Goal: Check status: Check status

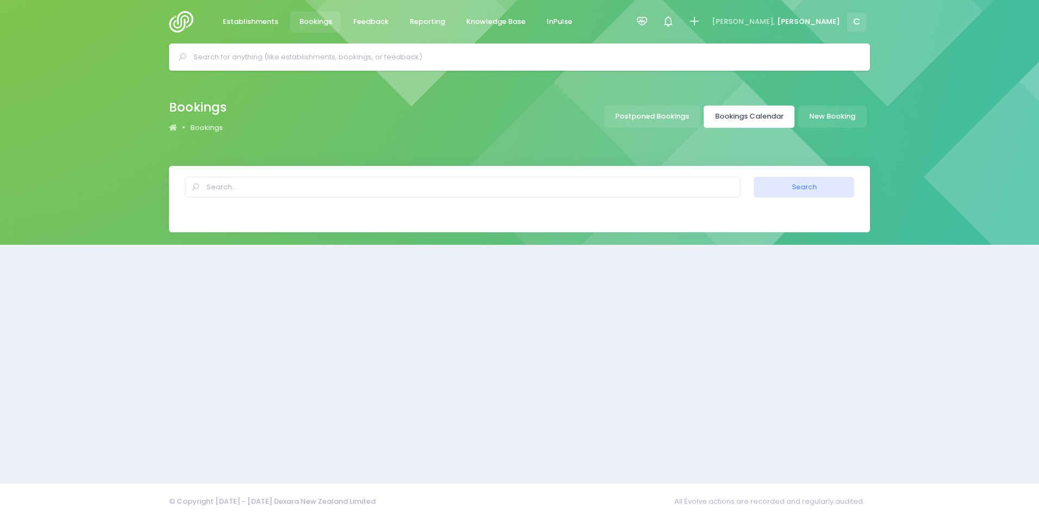
click at [755, 113] on link "Bookings Calendar" at bounding box center [749, 116] width 91 height 22
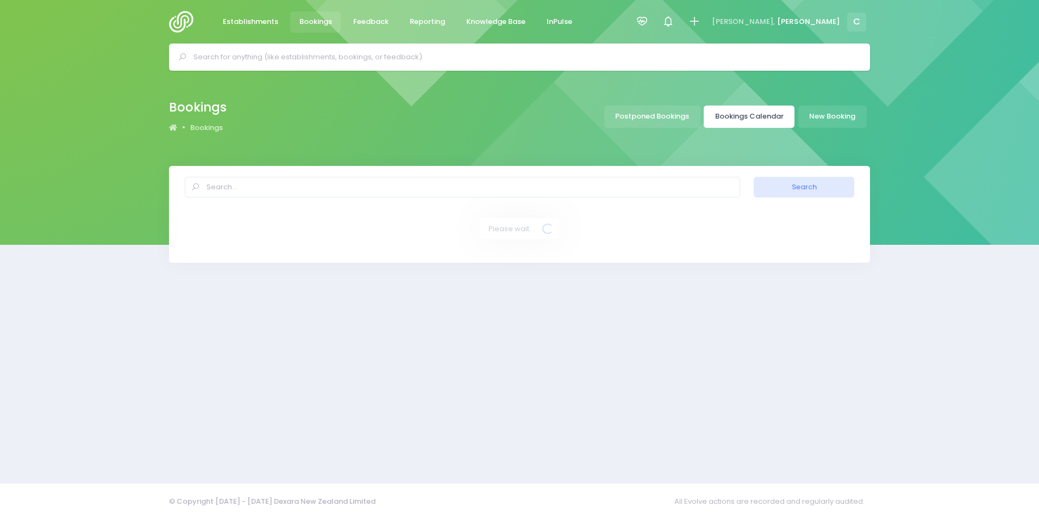
select select "20"
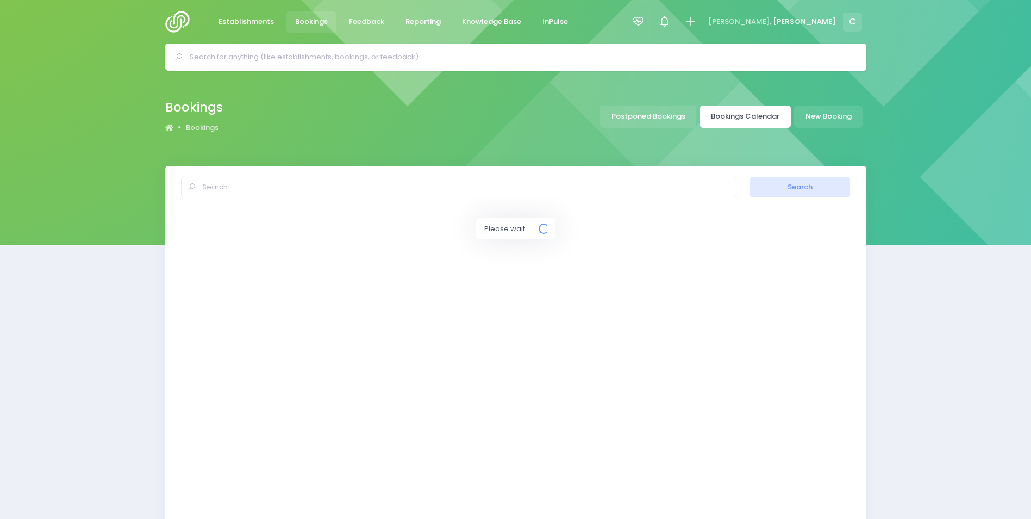
select select "20"
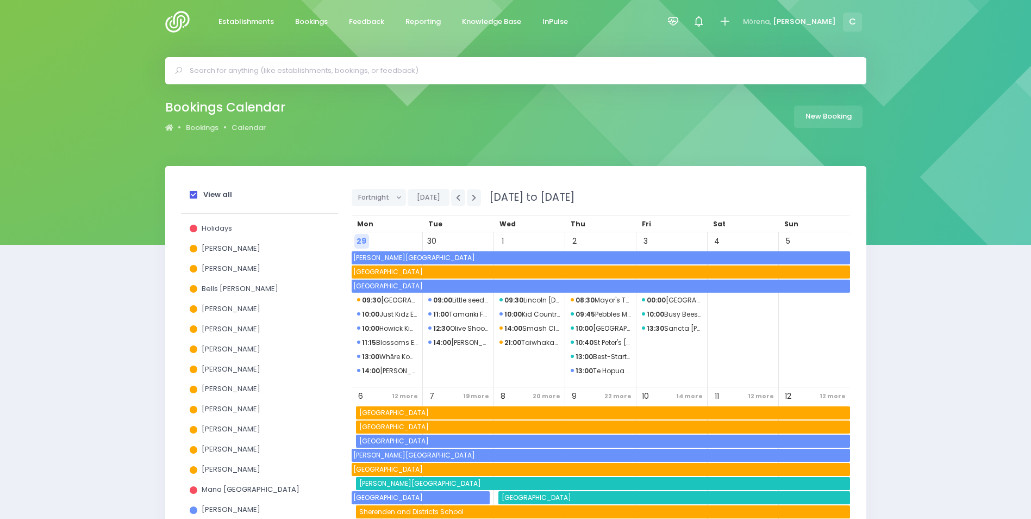
click at [194, 195] on span at bounding box center [194, 195] width 8 height 8
click at [0, 0] on input "View all" at bounding box center [0, 0] width 0 height 0
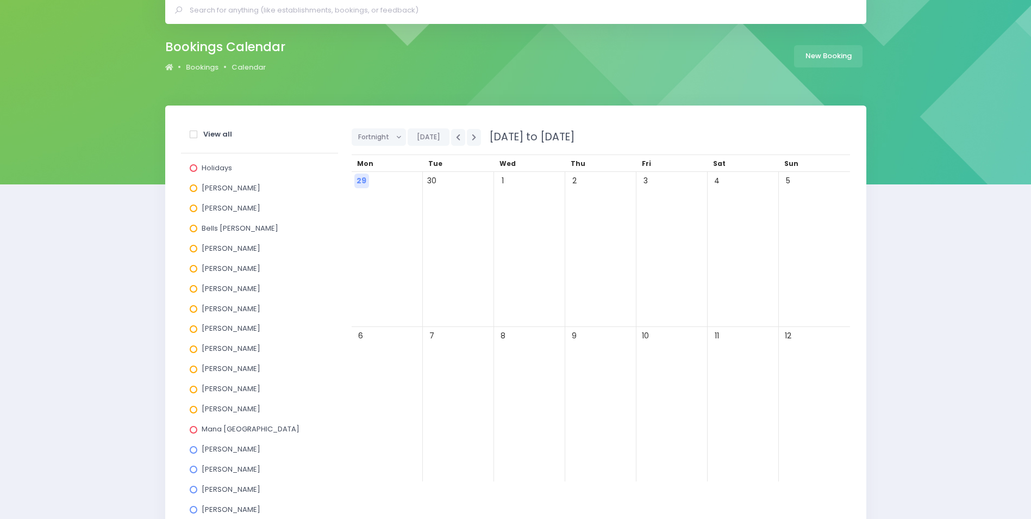
scroll to position [163, 0]
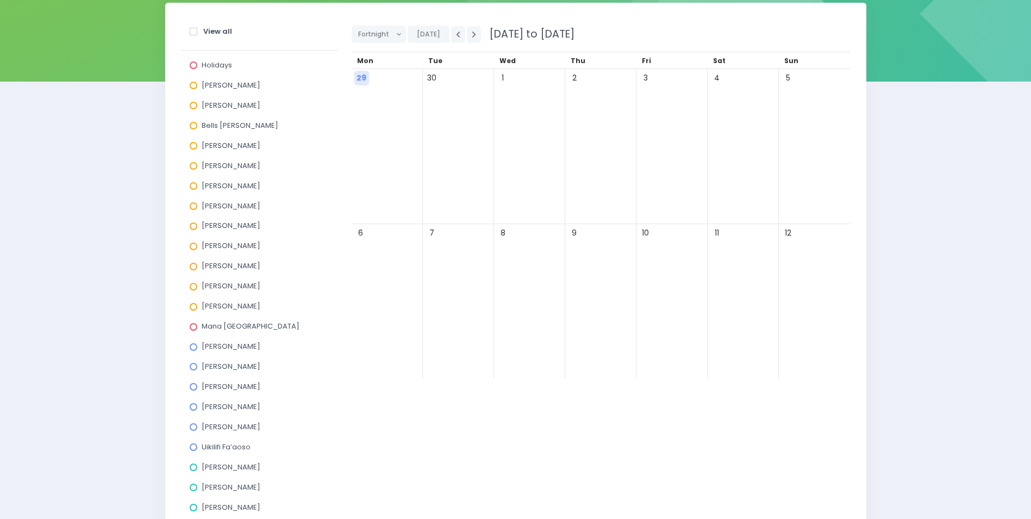
click at [194, 206] on span at bounding box center [194, 206] width 8 height 8
click at [0, 0] on input "[PERSON_NAME]" at bounding box center [0, 0] width 0 height 0
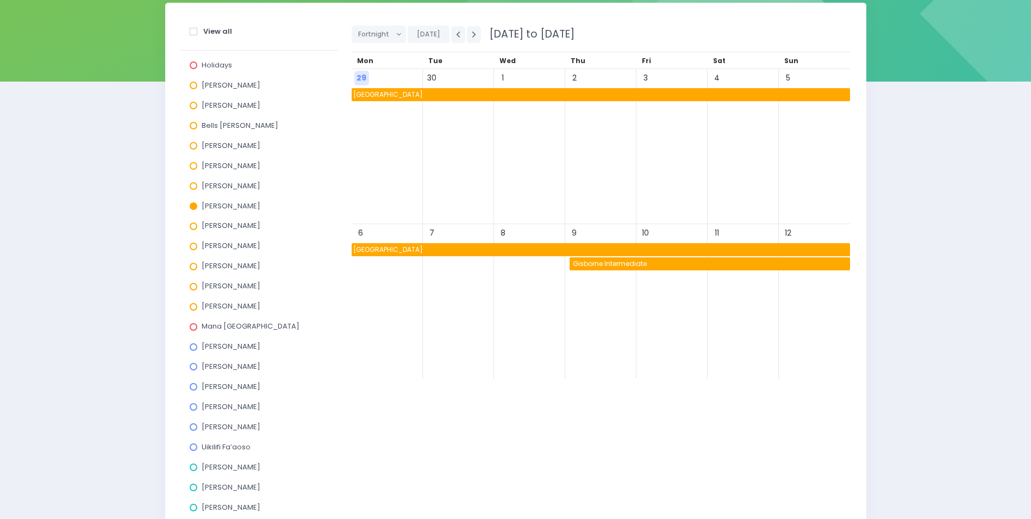
click at [475, 248] on span "Makauri School" at bounding box center [601, 249] width 499 height 13
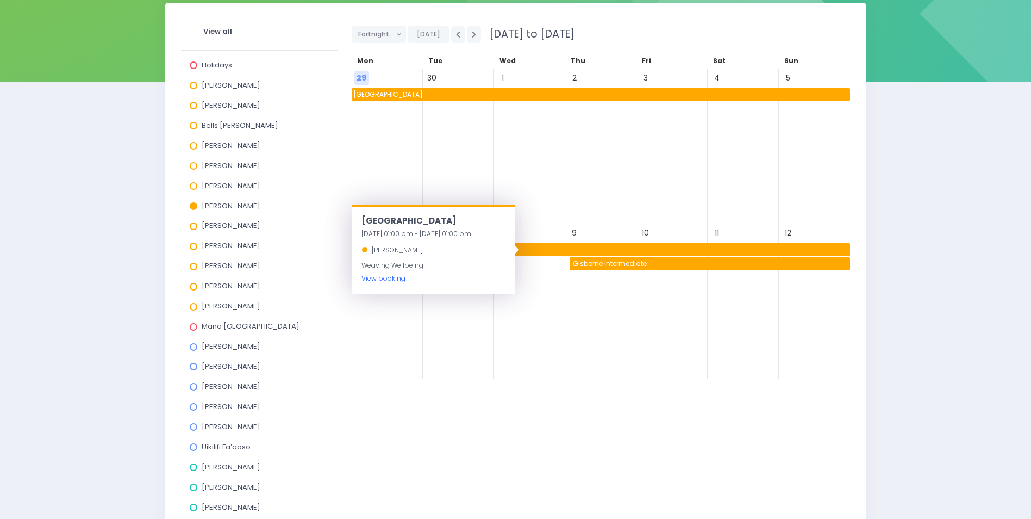
click at [372, 278] on link "View booking" at bounding box center [384, 277] width 44 height 9
click at [418, 96] on span "Makauri School" at bounding box center [601, 94] width 499 height 13
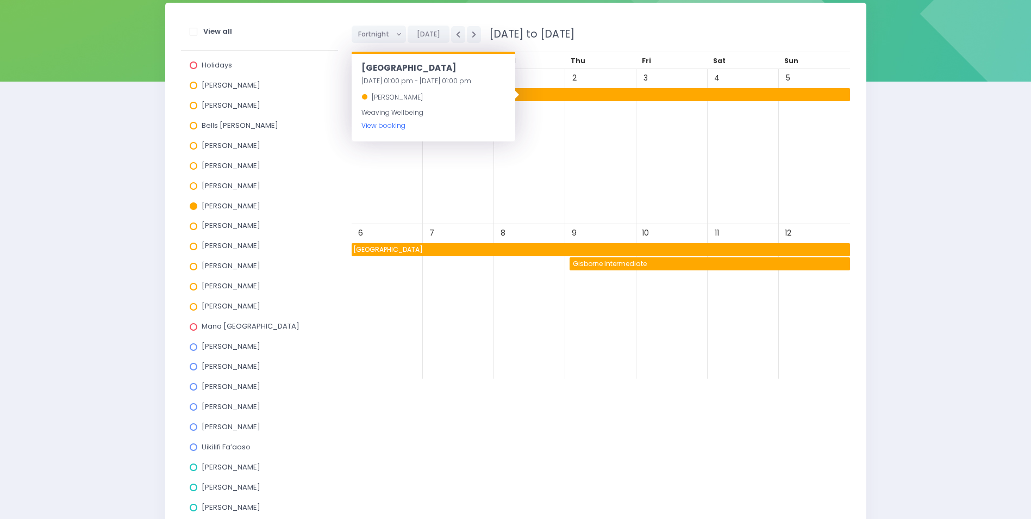
click at [384, 126] on link "View booking" at bounding box center [384, 125] width 44 height 9
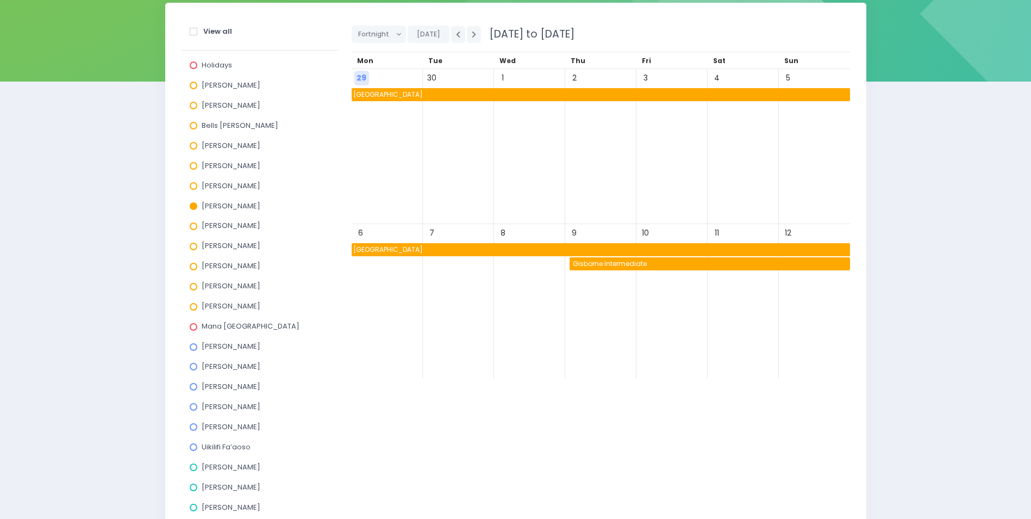
click at [664, 264] on span "Gisborne Intermediate" at bounding box center [710, 263] width 279 height 13
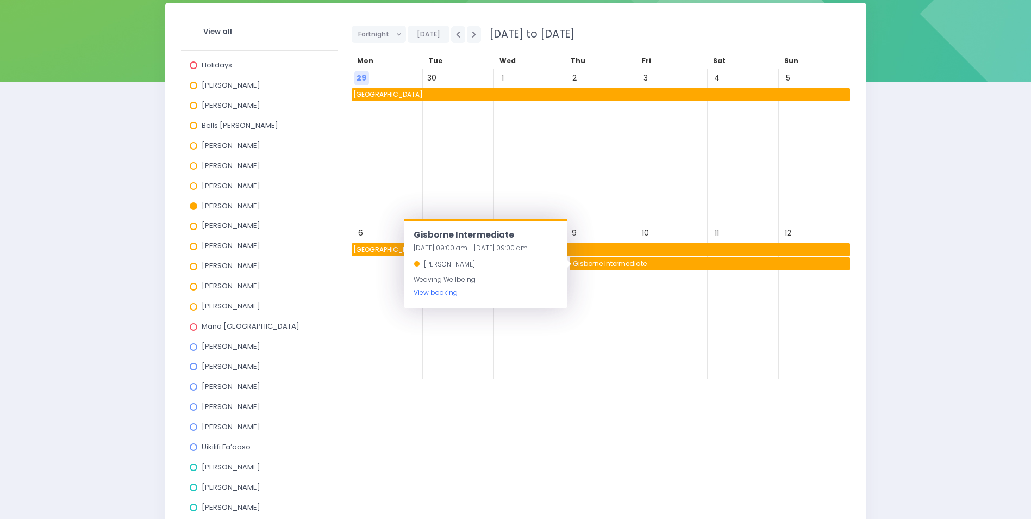
click at [429, 295] on link "View booking" at bounding box center [436, 292] width 44 height 9
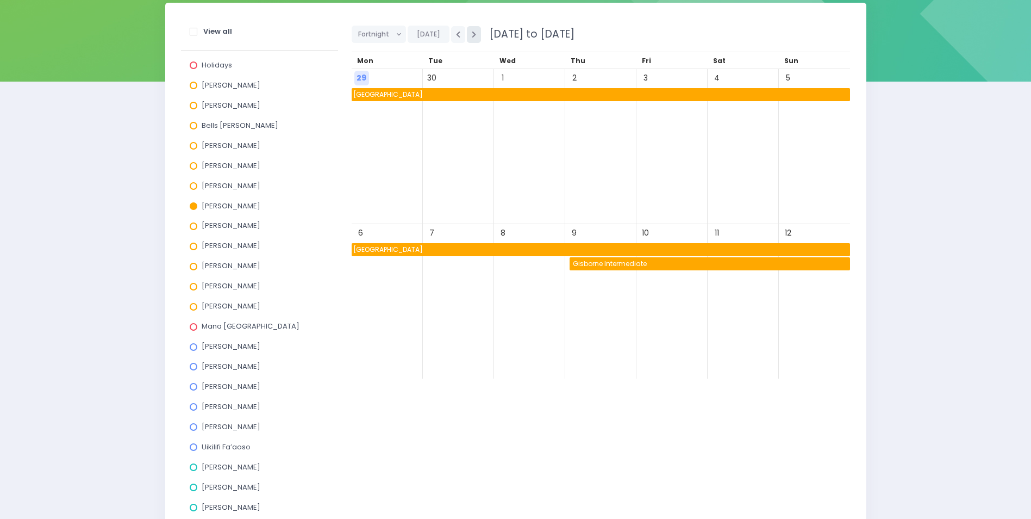
click at [472, 35] on icon "button" at bounding box center [474, 34] width 4 height 7
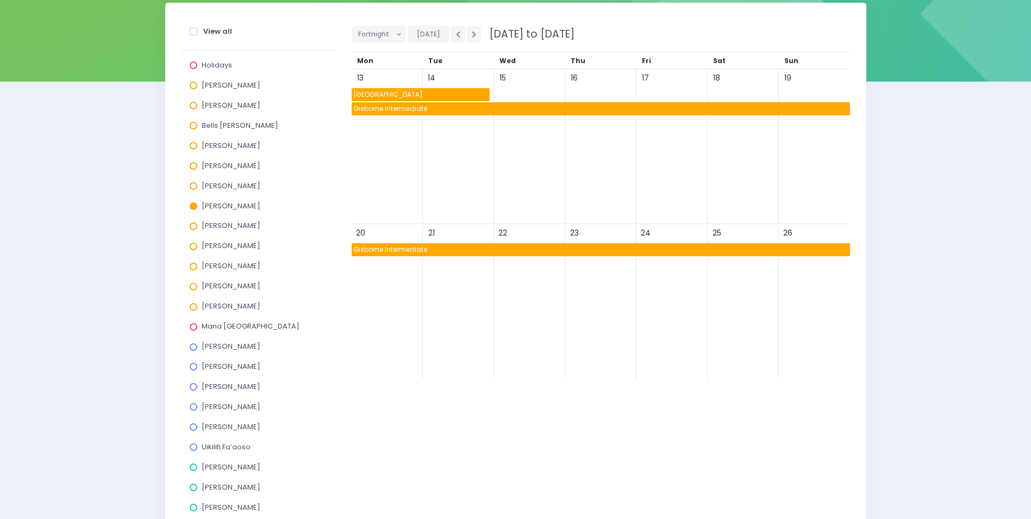
click at [390, 94] on span "Makauri School" at bounding box center [421, 94] width 138 height 13
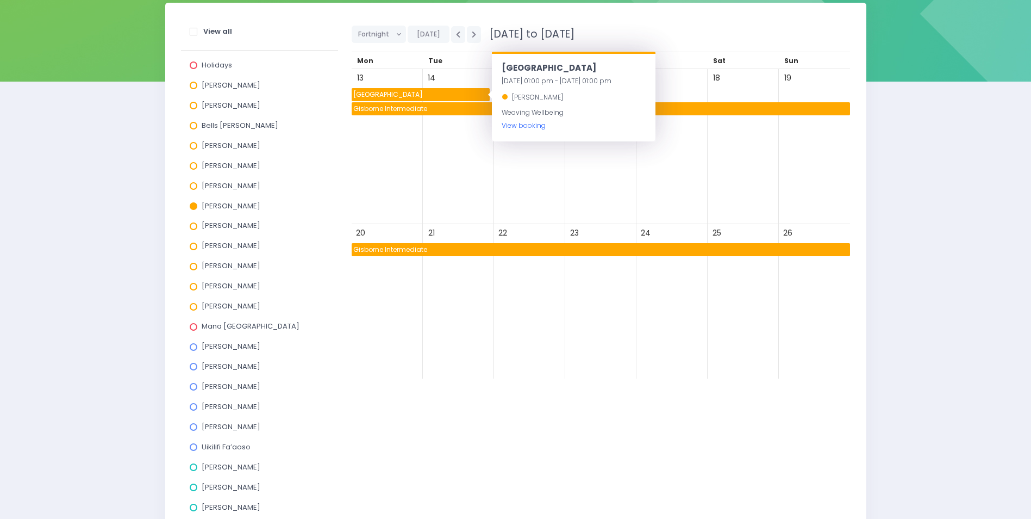
click at [521, 126] on link "View booking" at bounding box center [524, 125] width 44 height 9
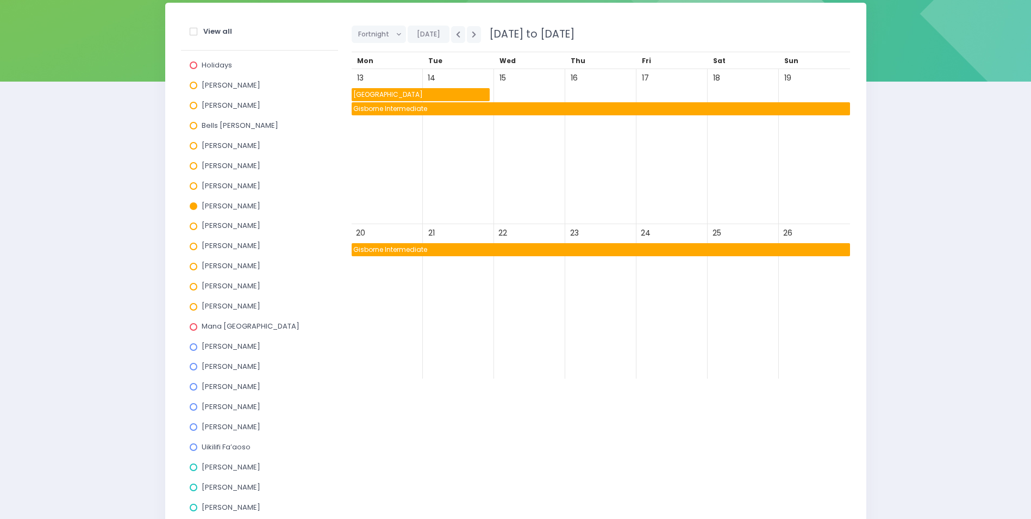
click at [727, 188] on div "18" at bounding box center [743, 146] width 71 height 155
click at [473, 32] on icon "button" at bounding box center [474, 34] width 4 height 7
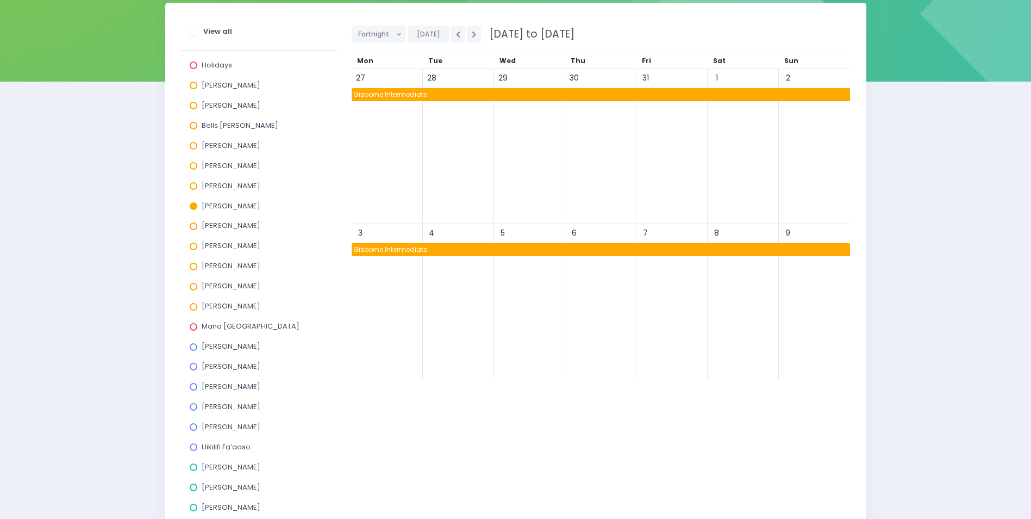
click at [498, 251] on span "Gisborne Intermediate" at bounding box center [601, 249] width 499 height 13
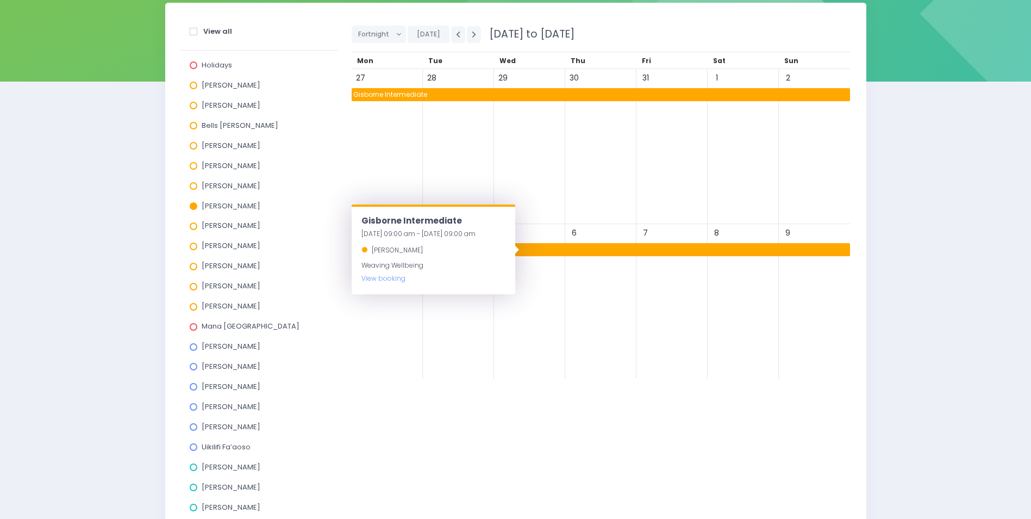
click at [585, 251] on span "Gisborne Intermediate" at bounding box center [601, 249] width 499 height 13
click at [364, 277] on link "View booking" at bounding box center [384, 277] width 44 height 9
click at [577, 94] on span "Gisborne Intermediate" at bounding box center [601, 94] width 499 height 13
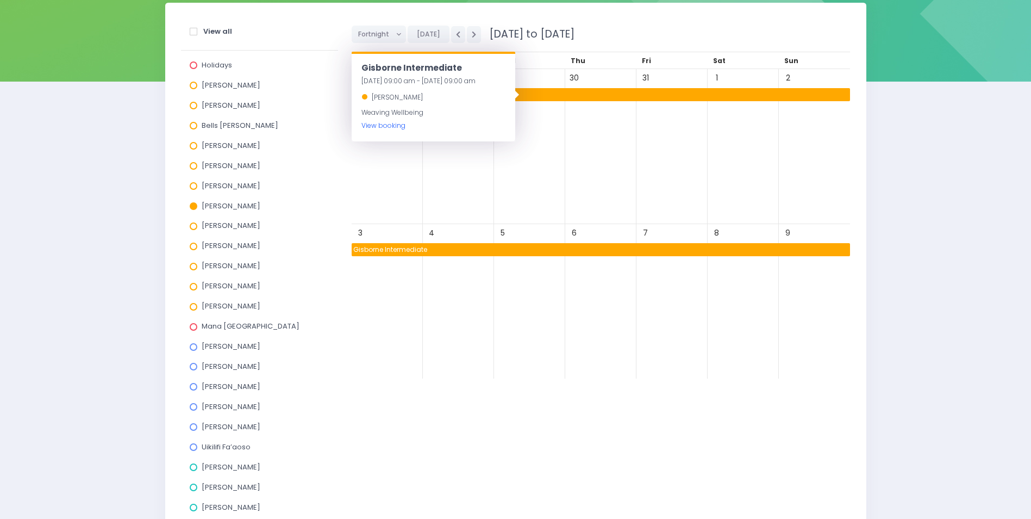
click at [389, 125] on link "View booking" at bounding box center [384, 125] width 44 height 9
click at [475, 34] on button "button" at bounding box center [474, 34] width 14 height 17
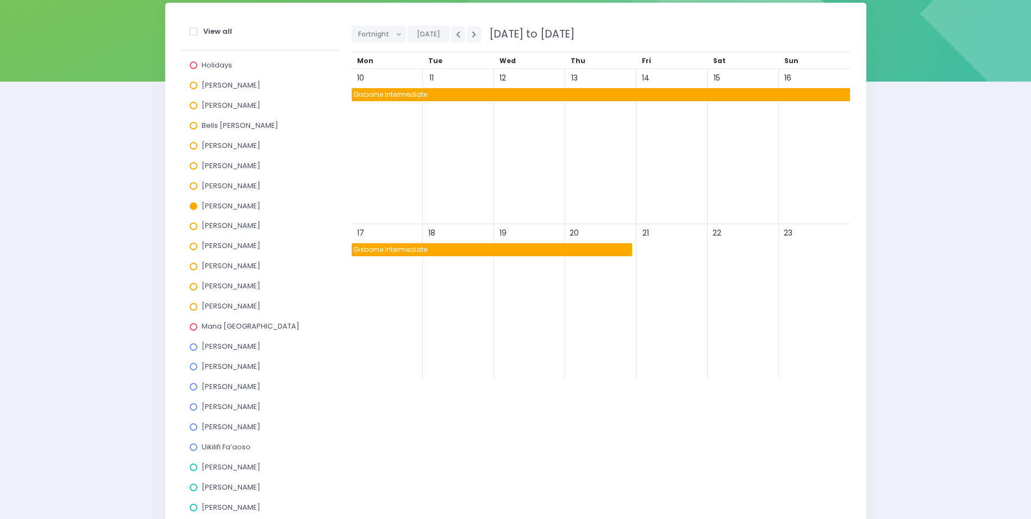
click at [529, 247] on span "Gisborne Intermediate" at bounding box center [492, 249] width 281 height 13
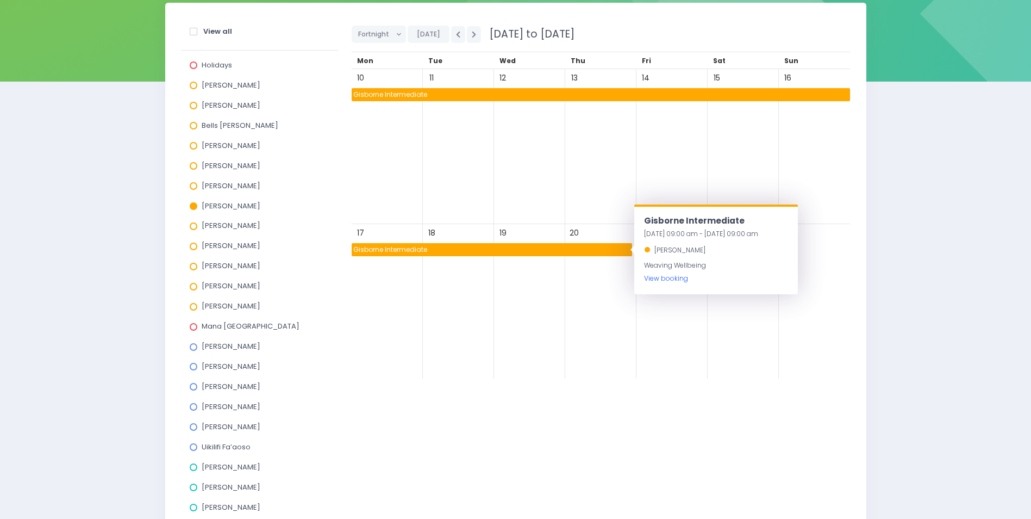
click at [668, 279] on link "View booking" at bounding box center [666, 277] width 44 height 9
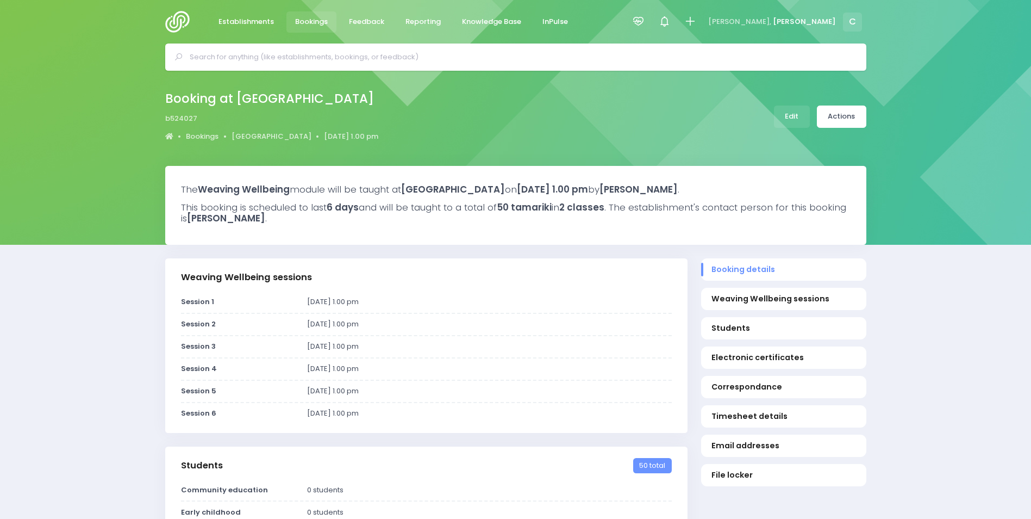
select select "5"
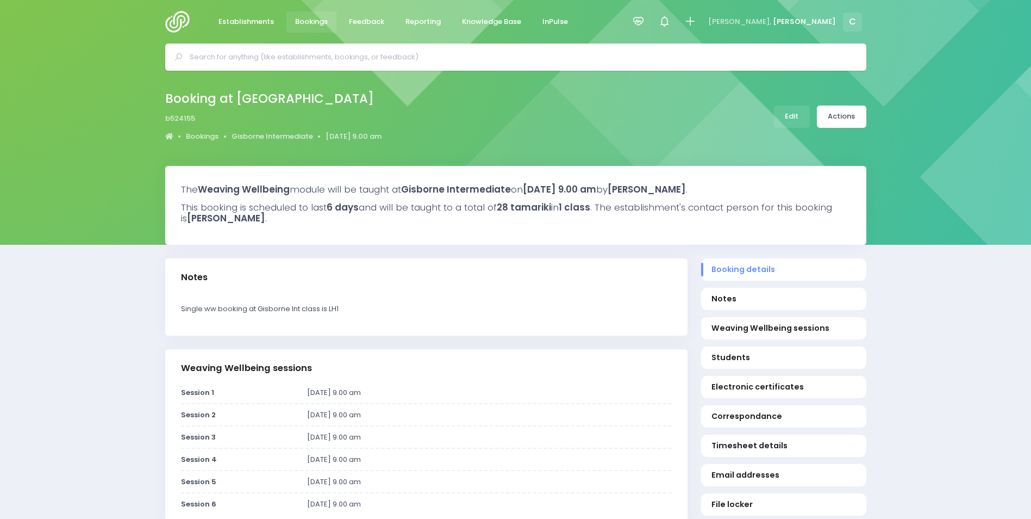
select select "5"
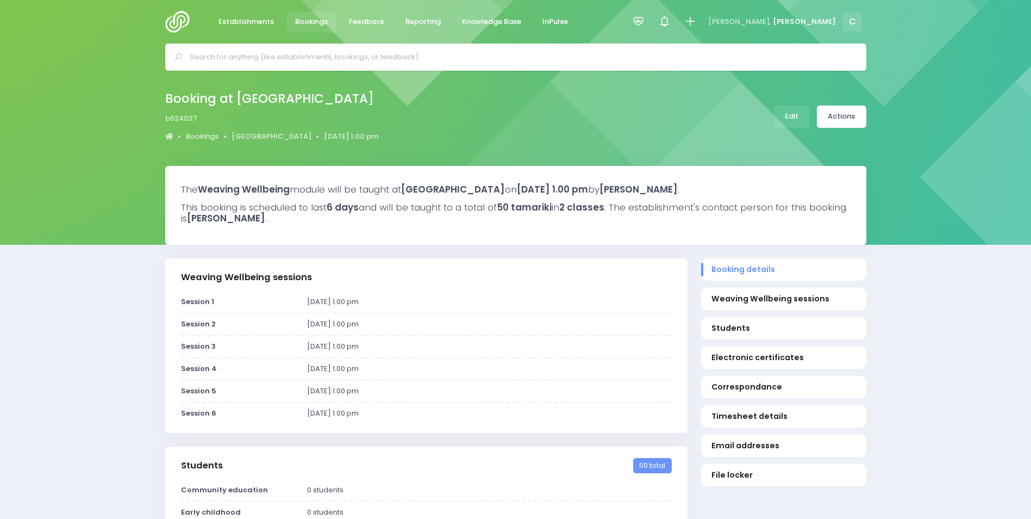
select select "5"
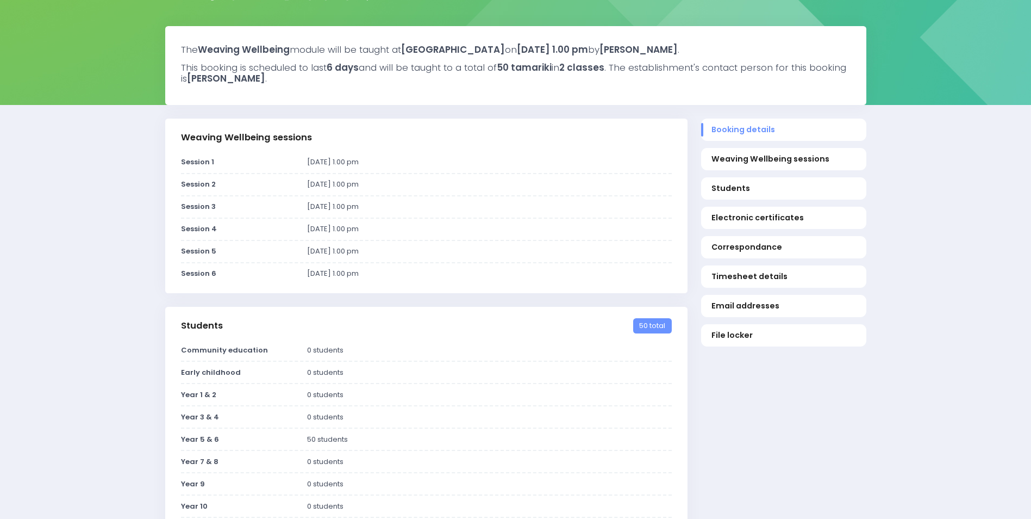
scroll to position [163, 0]
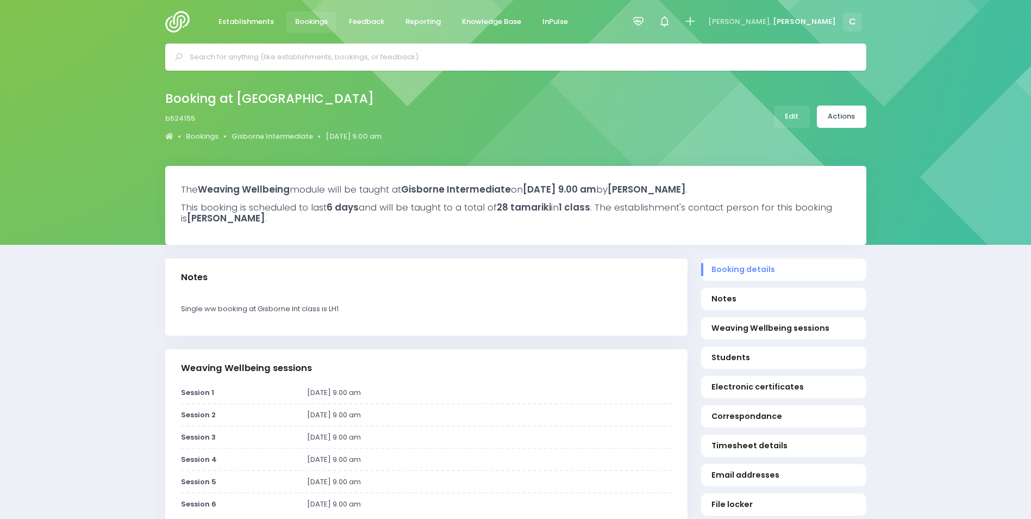
select select "5"
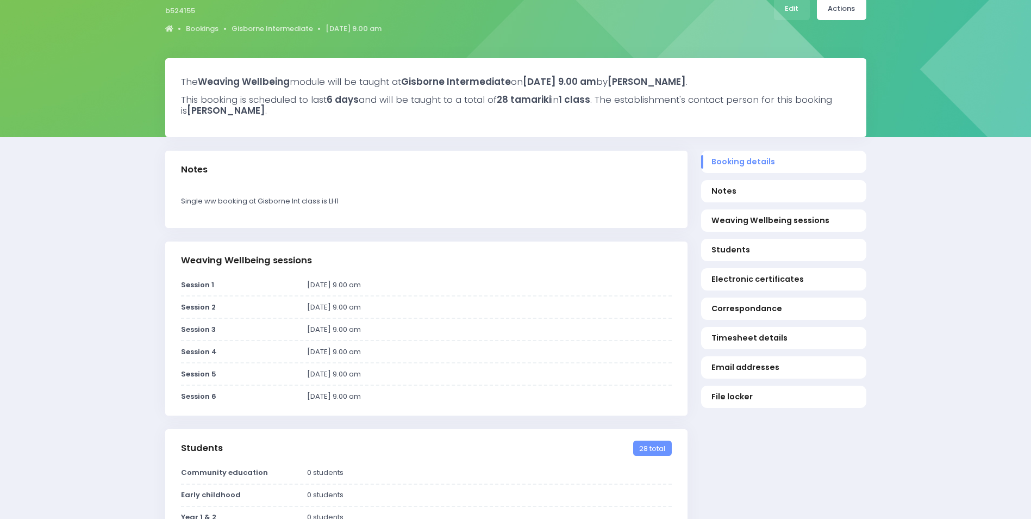
scroll to position [109, 0]
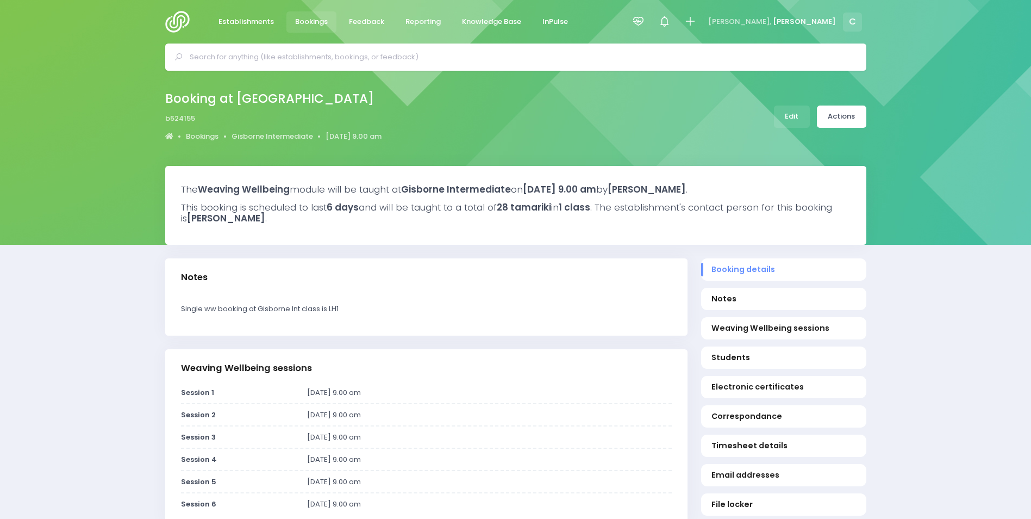
select select "5"
